Goal: Task Accomplishment & Management: Manage account settings

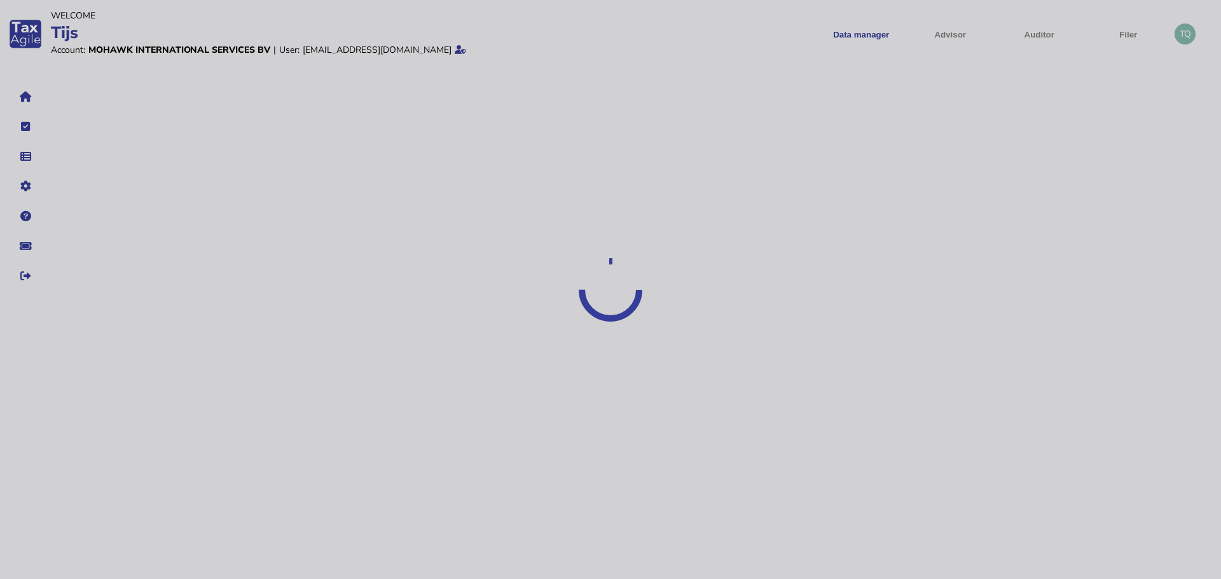
click at [1187, 33] on div at bounding box center [610, 289] width 1221 height 579
select select "*****"
select select "****"
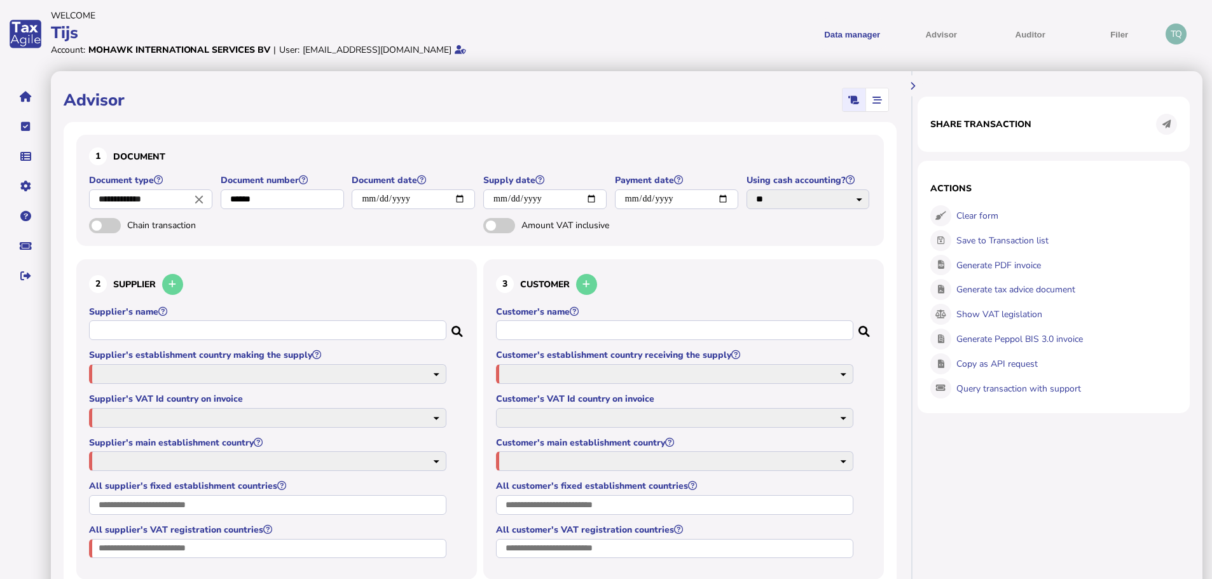
click at [1180, 32] on div "TQ" at bounding box center [1176, 34] width 21 height 21
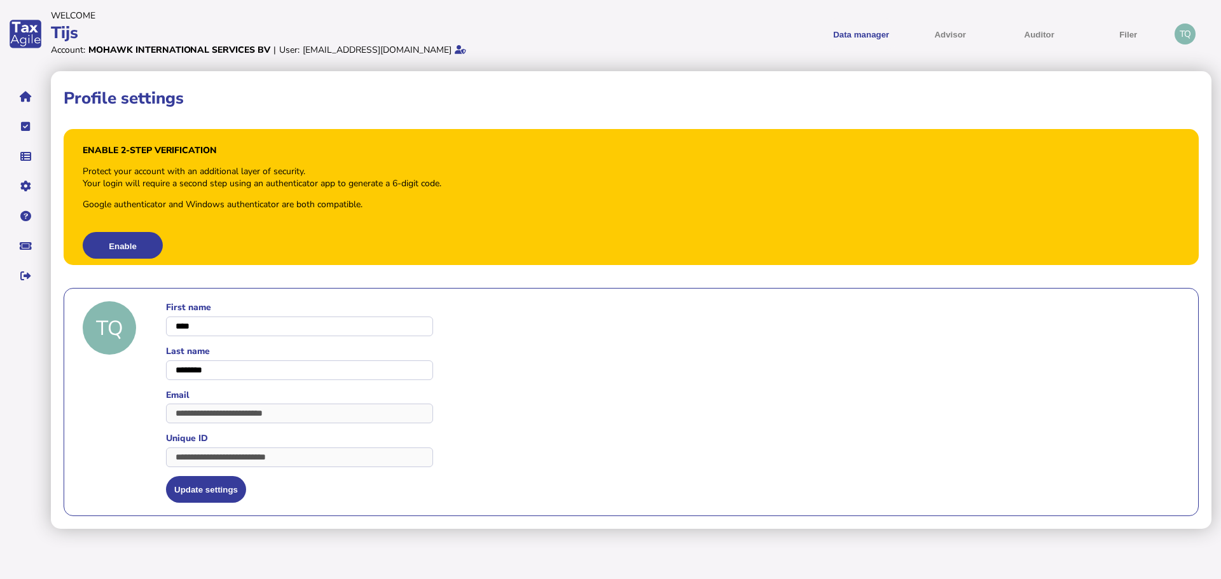
click at [1185, 32] on div "TQ" at bounding box center [1185, 34] width 21 height 21
click at [1194, 39] on div "TQ" at bounding box center [1185, 34] width 21 height 21
click at [1184, 32] on div "TQ" at bounding box center [1185, 34] width 21 height 21
click at [455, 50] on icon at bounding box center [460, 49] width 11 height 9
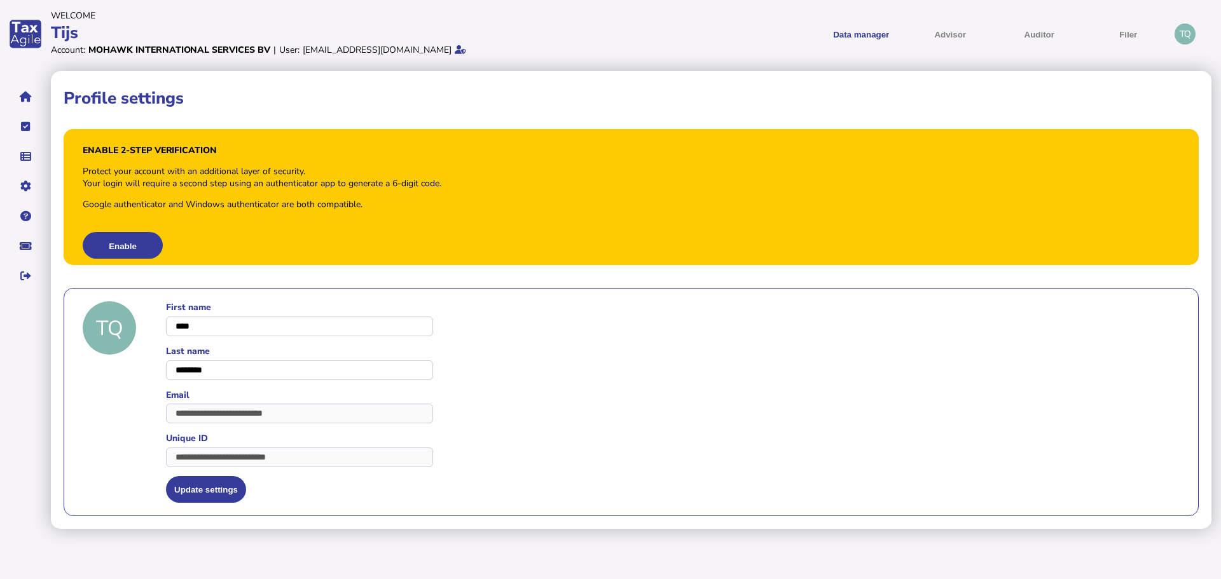
click at [306, 50] on div "[EMAIL_ADDRESS][DOMAIN_NAME]" at bounding box center [377, 50] width 149 height 12
click at [317, 52] on div "[EMAIL_ADDRESS][DOMAIN_NAME]" at bounding box center [377, 50] width 149 height 12
drag, startPoint x: 317, startPoint y: 52, endPoint x: 56, endPoint y: 52, distance: 260.8
click at [303, 52] on div "[EMAIL_ADDRESS][DOMAIN_NAME]" at bounding box center [377, 50] width 149 height 12
click at [20, 40] on div "app logo" at bounding box center [25, 34] width 51 height 68
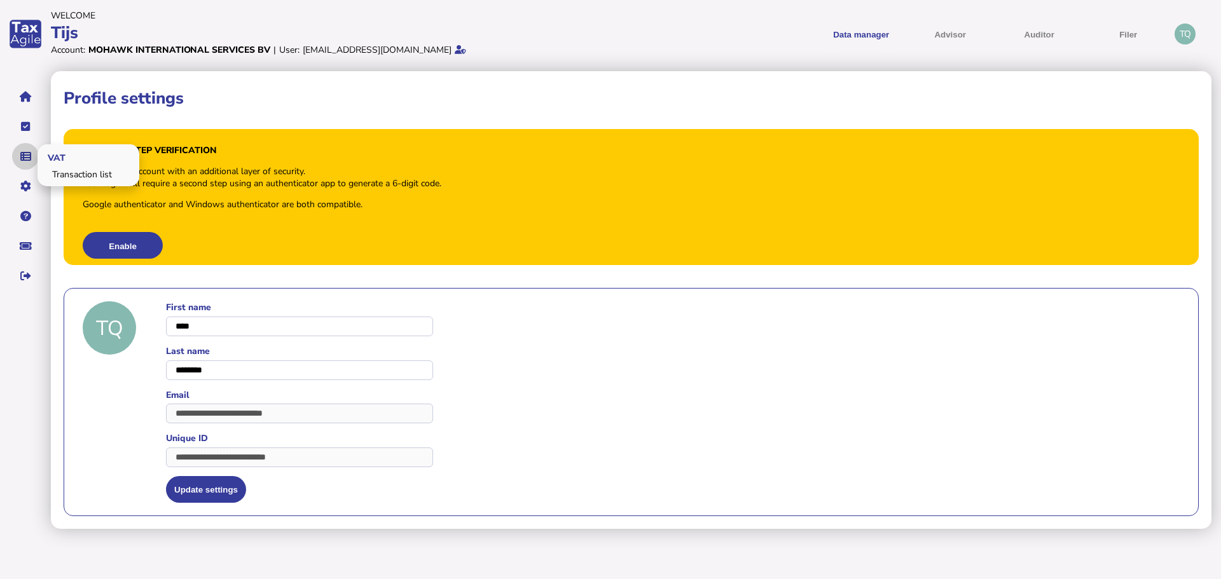
click at [31, 155] on button "navigate application pages" at bounding box center [25, 156] width 27 height 27
click at [56, 174] on link "Transaction list" at bounding box center [88, 175] width 98 height 20
